Goal: Task Accomplishment & Management: Use online tool/utility

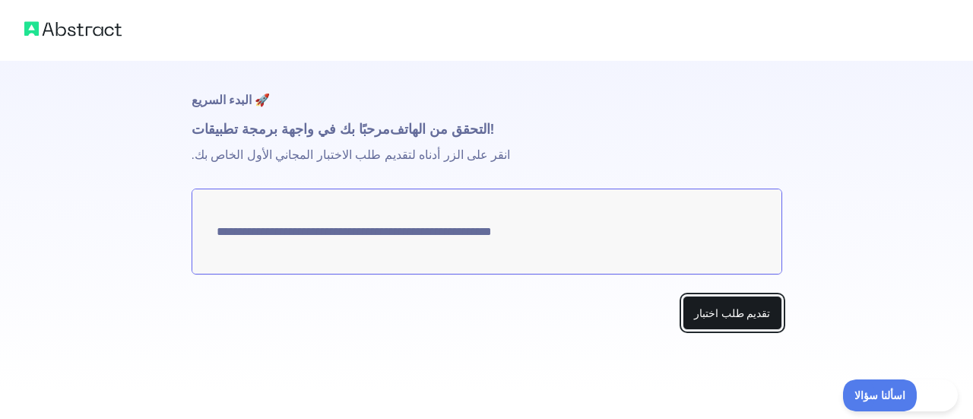
click at [734, 311] on font "تقديم طلب اختبار" at bounding box center [732, 313] width 77 height 12
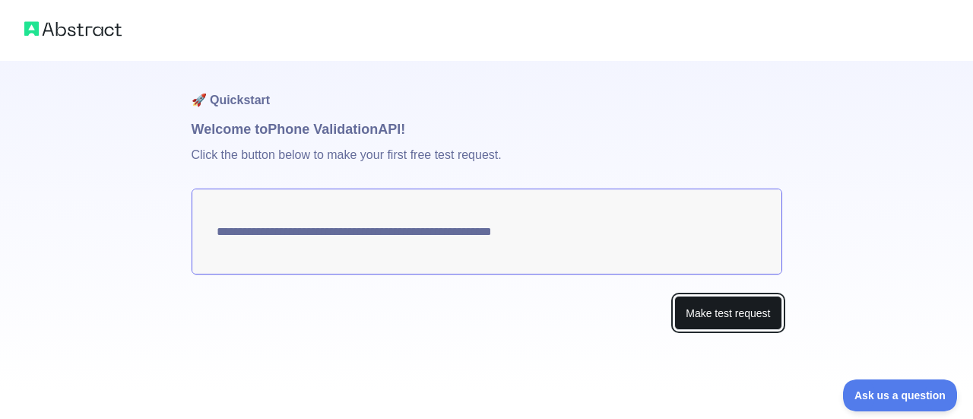
click at [727, 313] on button "Make test request" at bounding box center [727, 313] width 107 height 34
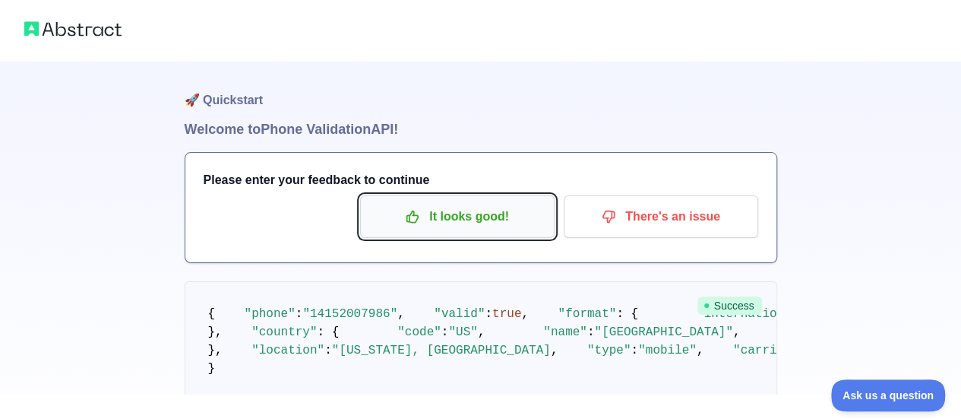
click at [452, 220] on p "It looks good!" at bounding box center [458, 217] width 172 height 26
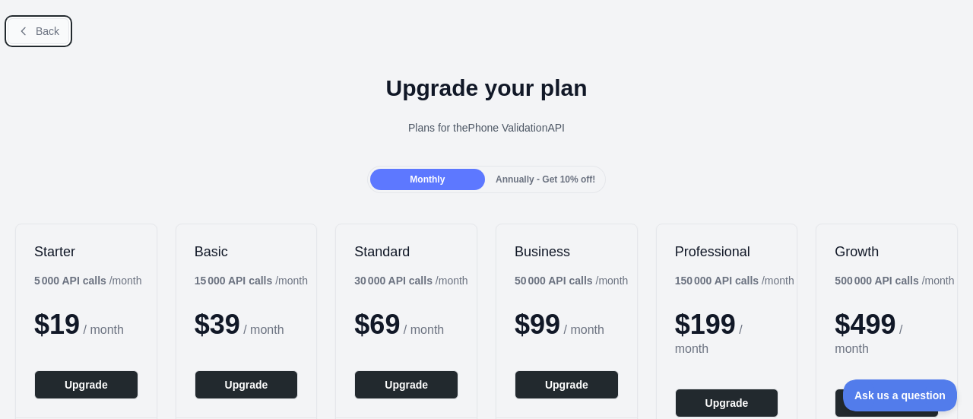
click at [33, 33] on button "Back" at bounding box center [39, 31] width 62 height 26
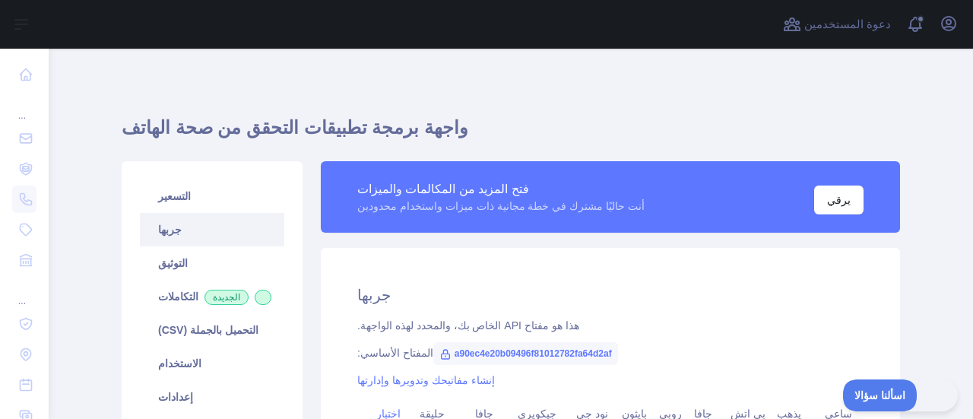
scroll to position [152, 0]
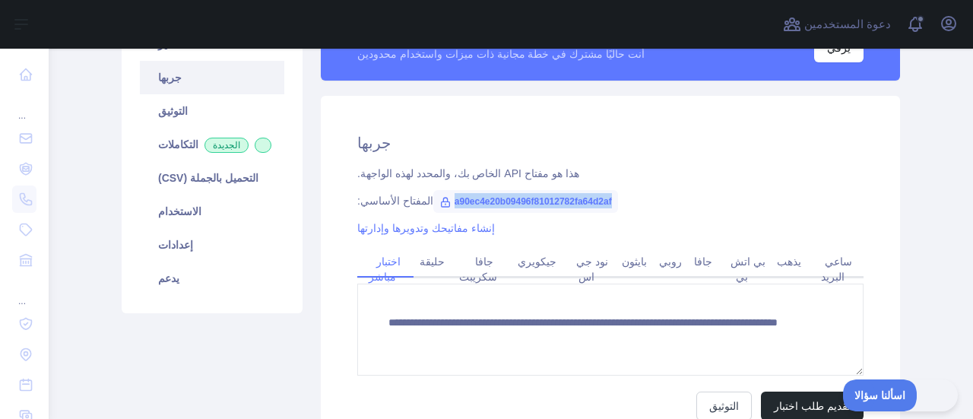
drag, startPoint x: 445, startPoint y: 201, endPoint x: 619, endPoint y: 200, distance: 174.0
click at [619, 200] on div "المفتاح الأساسي: a90ec4e20b09496f81012782fa64d2af" at bounding box center [610, 200] width 506 height 15
copy font "a90ec4e20b09496f81012782fa64d2af"
click at [674, 148] on h2 "جربها" at bounding box center [610, 142] width 506 height 21
